Goal: Information Seeking & Learning: Learn about a topic

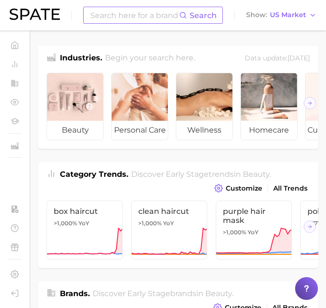
click at [117, 15] on input at bounding box center [134, 15] width 90 height 16
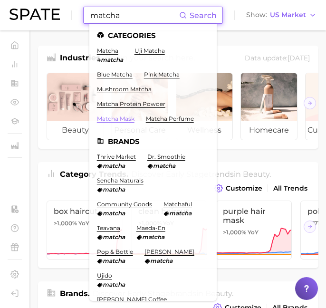
type input "matcha"
click at [115, 117] on link "matcha mask" at bounding box center [116, 118] width 38 height 7
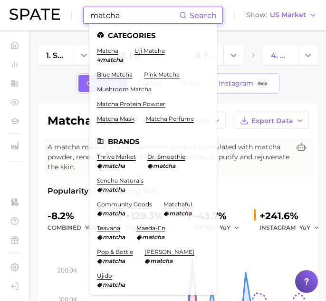
click at [126, 18] on input "matcha" at bounding box center [134, 15] width 90 height 16
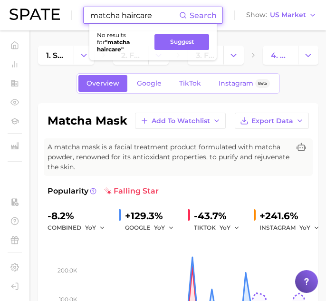
click at [112, 49] on strong "" matcha haircare "" at bounding box center [113, 45] width 33 height 14
click at [141, 15] on input "matcha haircare" at bounding box center [134, 15] width 90 height 16
drag, startPoint x: 135, startPoint y: 17, endPoint x: 155, endPoint y: 15, distance: 20.0
click at [155, 15] on input "matcha haircare" at bounding box center [134, 15] width 90 height 16
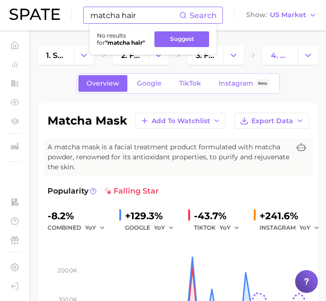
click at [131, 43] on strong "" matcha hair "" at bounding box center [125, 42] width 40 height 7
click at [139, 24] on ul "No results for " matcha hair " Suggest" at bounding box center [152, 39] width 127 height 31
click at [131, 18] on input "matcha hair" at bounding box center [134, 15] width 90 height 16
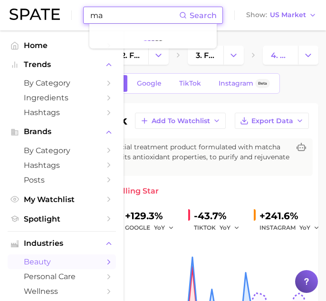
type input "m"
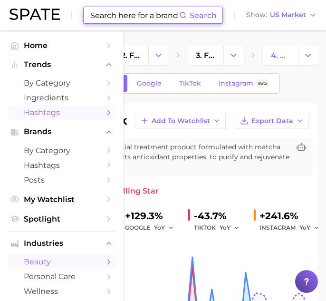
click at [47, 117] on span "Hashtags" at bounding box center [62, 112] width 76 height 9
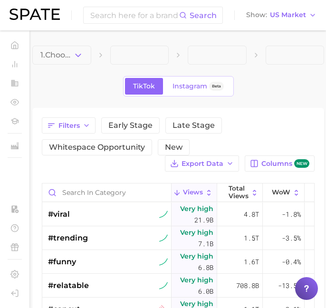
click at [43, 87] on div "TikTok Instagram Beta" at bounding box center [178, 86] width 292 height 20
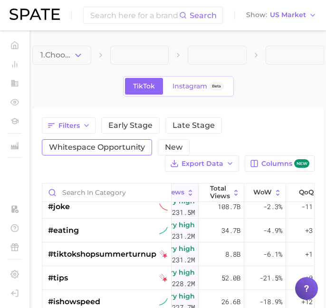
click at [111, 147] on span "Whitespace Opportunity" at bounding box center [97, 147] width 96 height 8
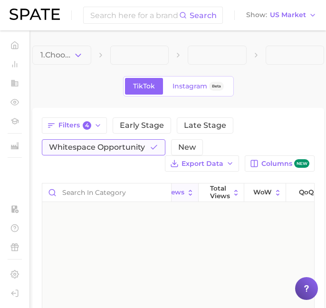
scroll to position [0, 19]
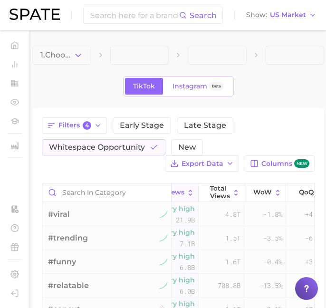
click at [187, 99] on div "1. Choose Category TikTok Instagram Beta Filters 4 Early Stage Late Stage White…" at bounding box center [178, 273] width 292 height 455
click at [184, 95] on div "TikTok Instagram Beta" at bounding box center [178, 86] width 111 height 20
click at [183, 92] on link "Instagram Beta" at bounding box center [197, 86] width 67 height 17
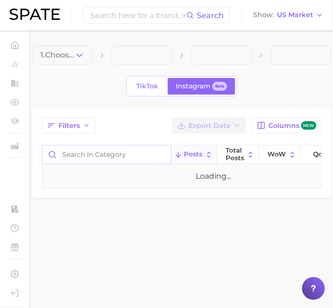
click at [106, 155] on input "Search in category" at bounding box center [106, 154] width 129 height 18
type input "matcha"
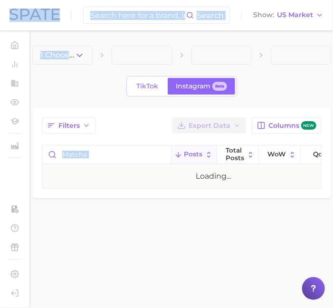
drag, startPoint x: 332, startPoint y: 172, endPoint x: 490, endPoint y: 155, distance: 158.6
click at [332, 155] on html "Search Show US Market Home Trends by Category Ingredients Hashtags Brands by Ca…" at bounding box center [166, 154] width 333 height 308
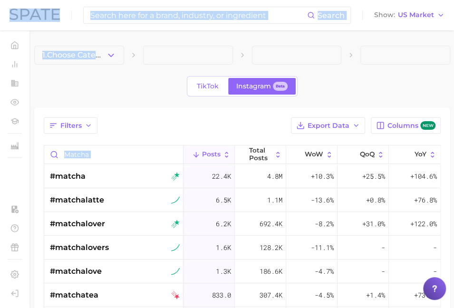
click at [141, 87] on div "TikTok Instagram Beta" at bounding box center [242, 86] width 416 height 20
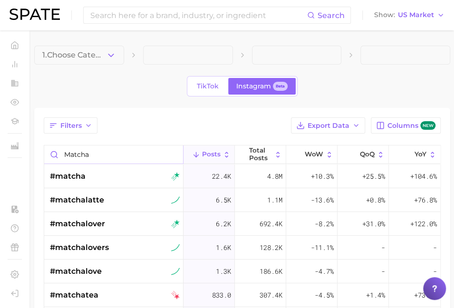
click at [81, 151] on input "matcha" at bounding box center [113, 154] width 139 height 18
click at [93, 157] on input "matcha" at bounding box center [113, 154] width 139 height 18
click at [221, 97] on div "1. Choose Category TikTok Instagram Beta Filters Export Data Columns new matcha…" at bounding box center [242, 254] width 416 height 417
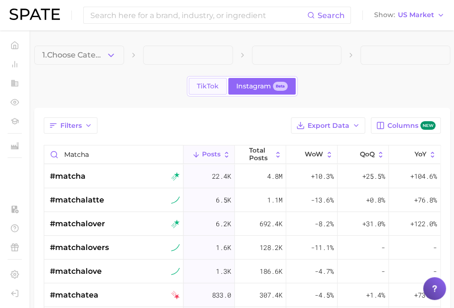
click at [217, 92] on link "TikTok" at bounding box center [208, 86] width 38 height 17
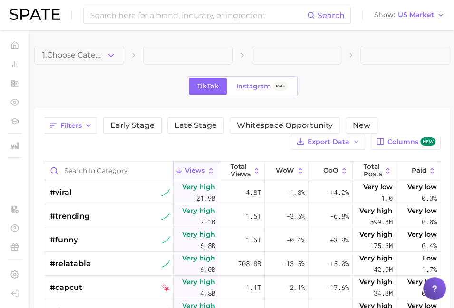
click at [77, 169] on input "Search in category" at bounding box center [108, 170] width 129 height 18
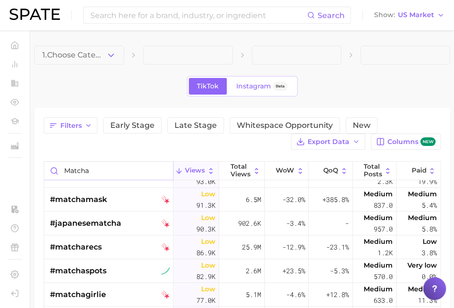
scroll to position [1789, 0]
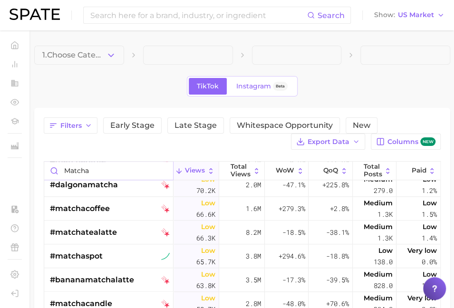
type input "matcha"
